Goal: Complete application form

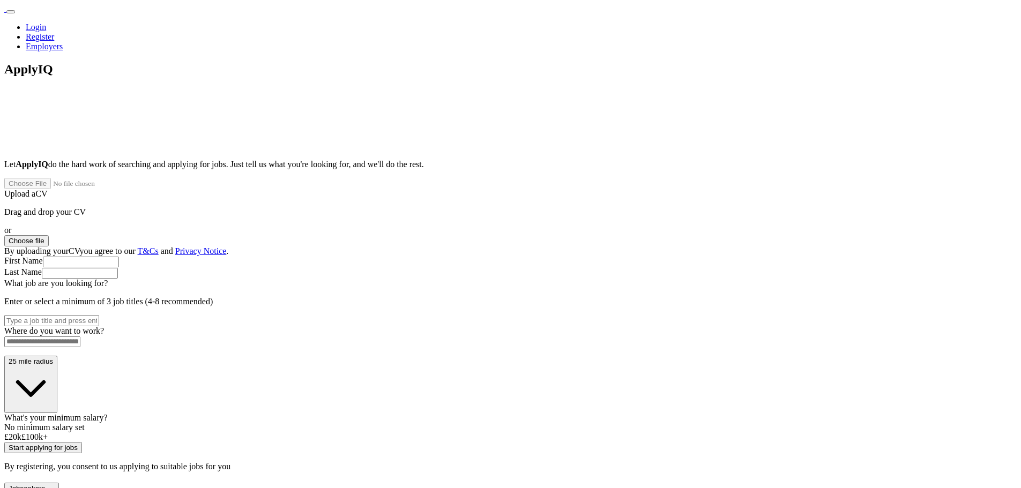
paste input "**********"
type input "**********"
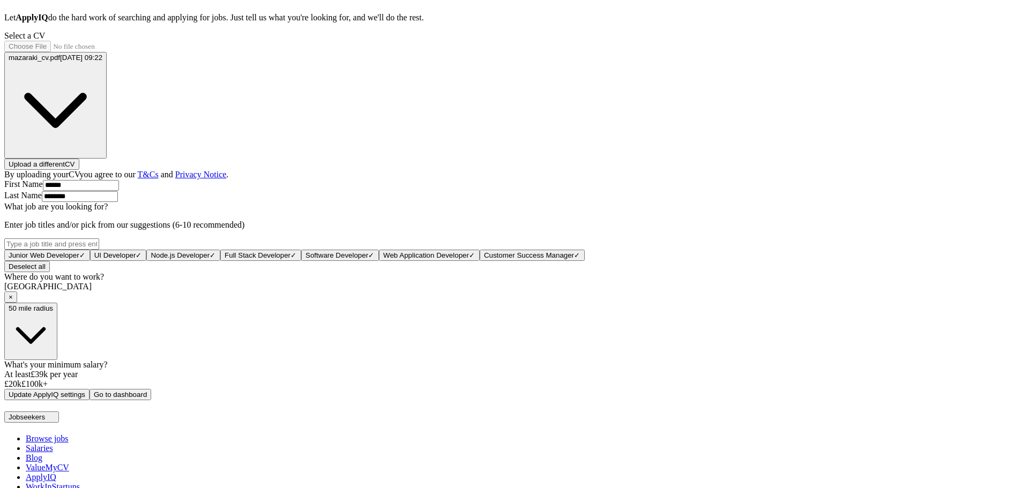
scroll to position [375, 0]
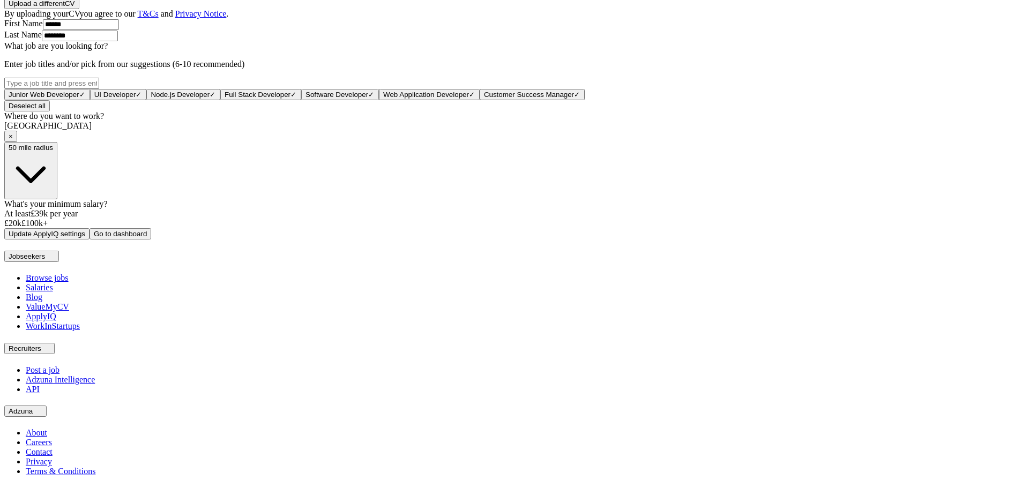
click at [503, 228] on div "What's your minimum salary? At least £ 39k per year £ 20 k £ 100 k+" at bounding box center [510, 213] width 1012 height 29
click at [503, 219] on div at bounding box center [510, 219] width 1012 height 0
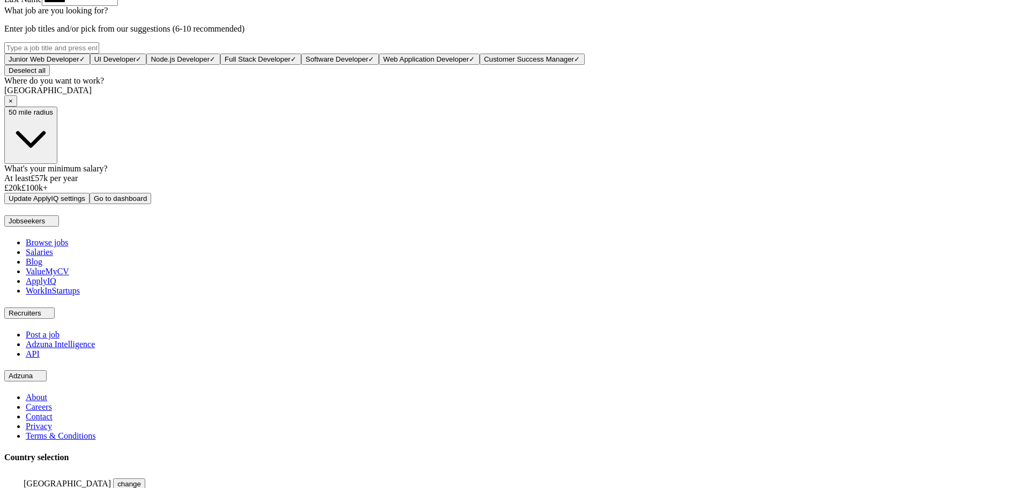
scroll to position [429, 0]
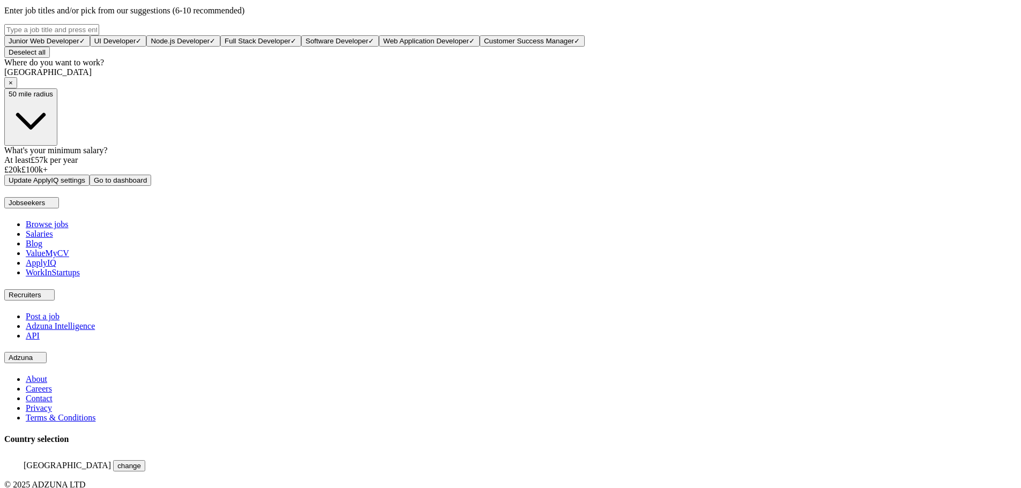
click at [522, 186] on form "Select a CV mazaraki_cv.pdf 15/07/2025, 09:22 Upload a different CV By uploadin…" at bounding box center [510, 1] width 1012 height 369
click at [151, 186] on button "Go to dashboard" at bounding box center [120, 180] width 62 height 11
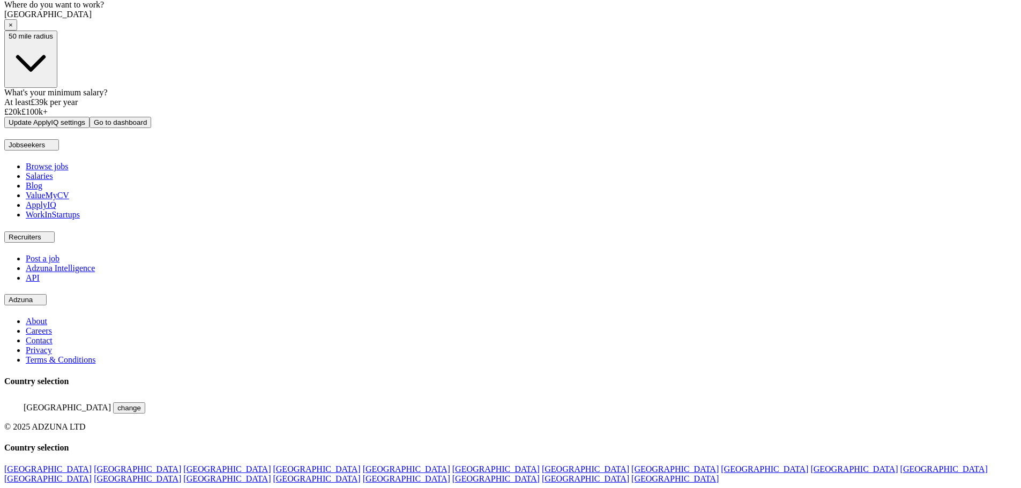
scroll to position [502, 0]
click at [510, 107] on div at bounding box center [510, 107] width 1012 height 0
click at [151, 128] on button "Go to dashboard" at bounding box center [120, 122] width 62 height 11
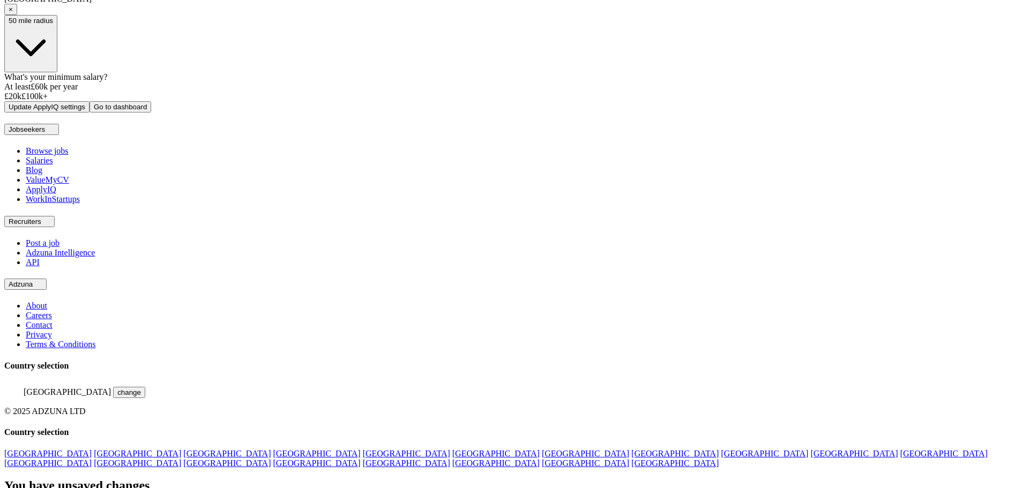
click at [622, 478] on div at bounding box center [510, 478] width 1012 height 0
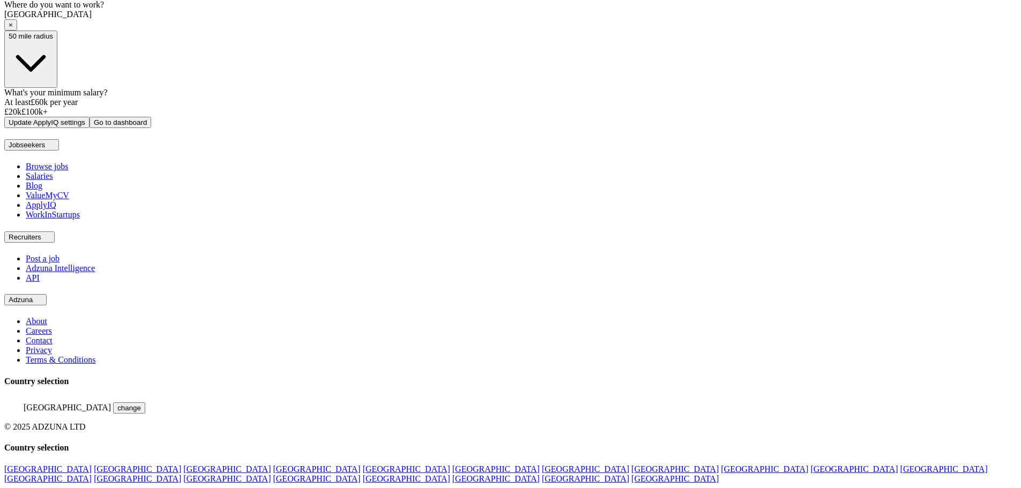
click at [151, 128] on button "Go to dashboard" at bounding box center [120, 122] width 62 height 11
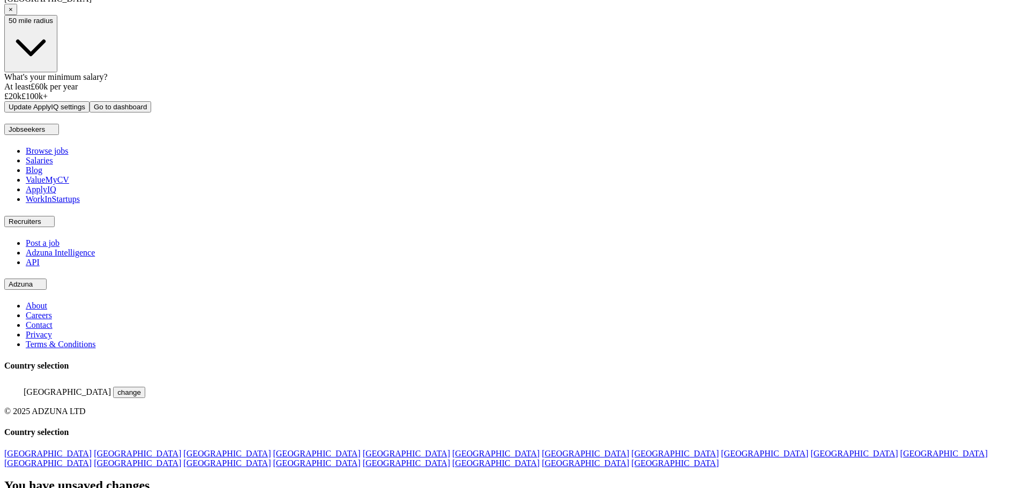
click at [616, 478] on div at bounding box center [510, 478] width 1012 height 0
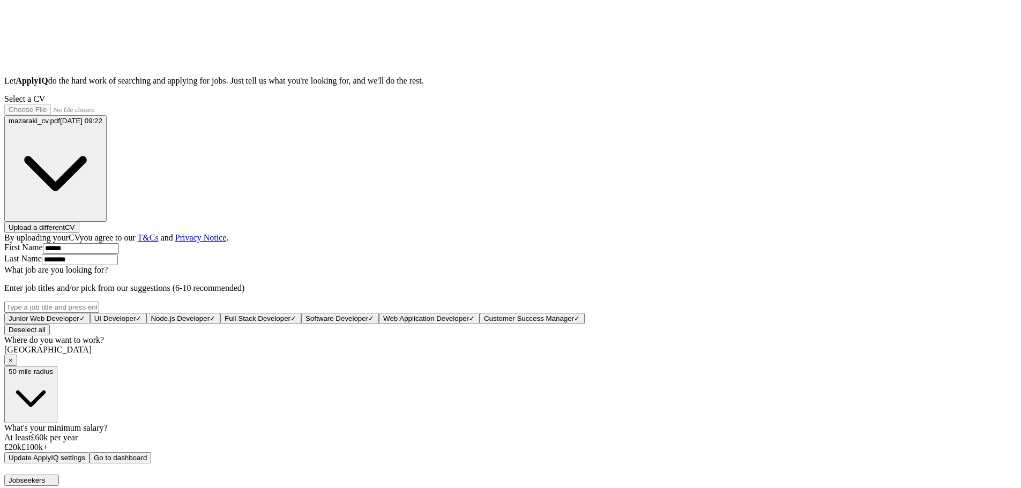
scroll to position [0, 0]
